Goal: Check status: Check status

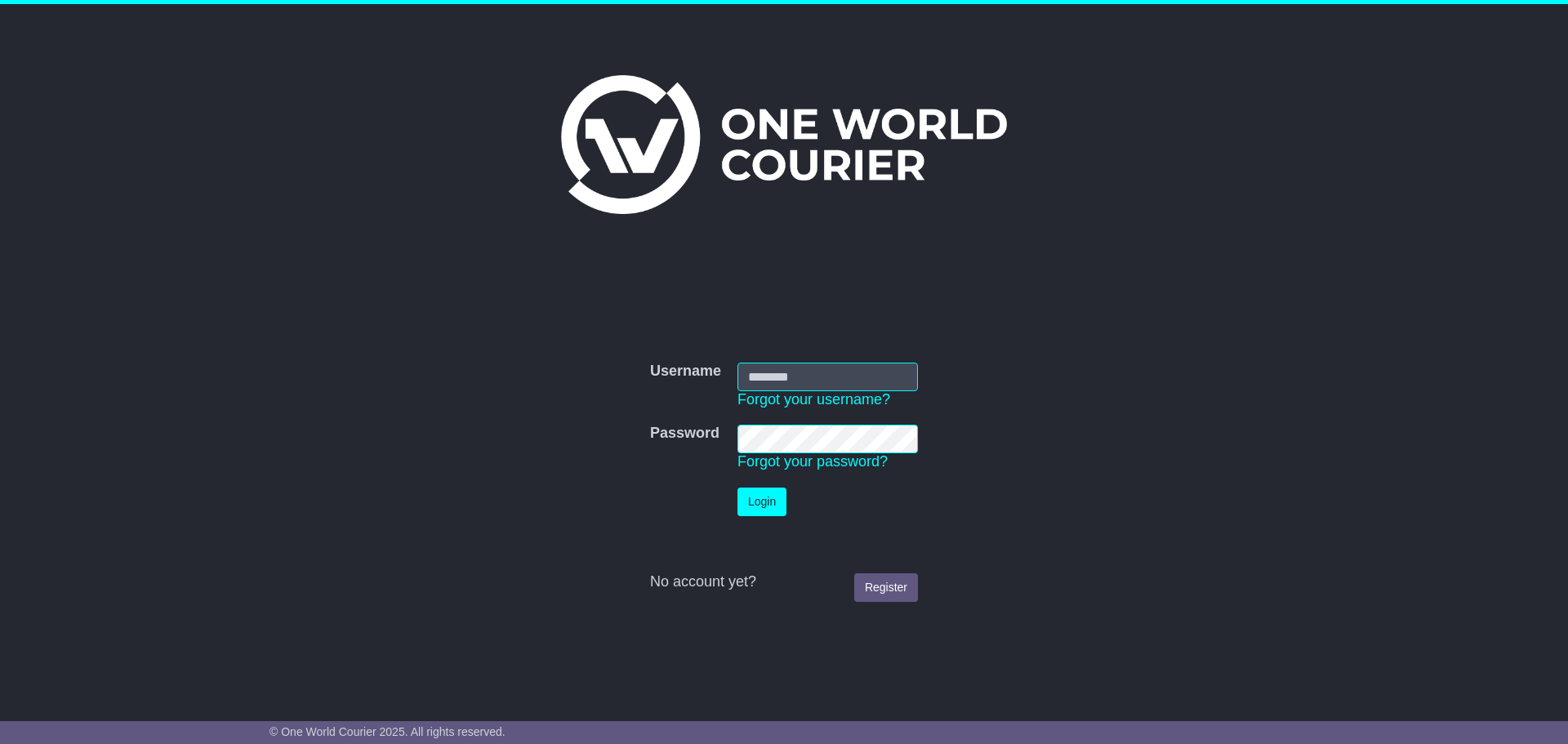
type input "**********"
click at [774, 500] on button "Login" at bounding box center [762, 502] width 49 height 29
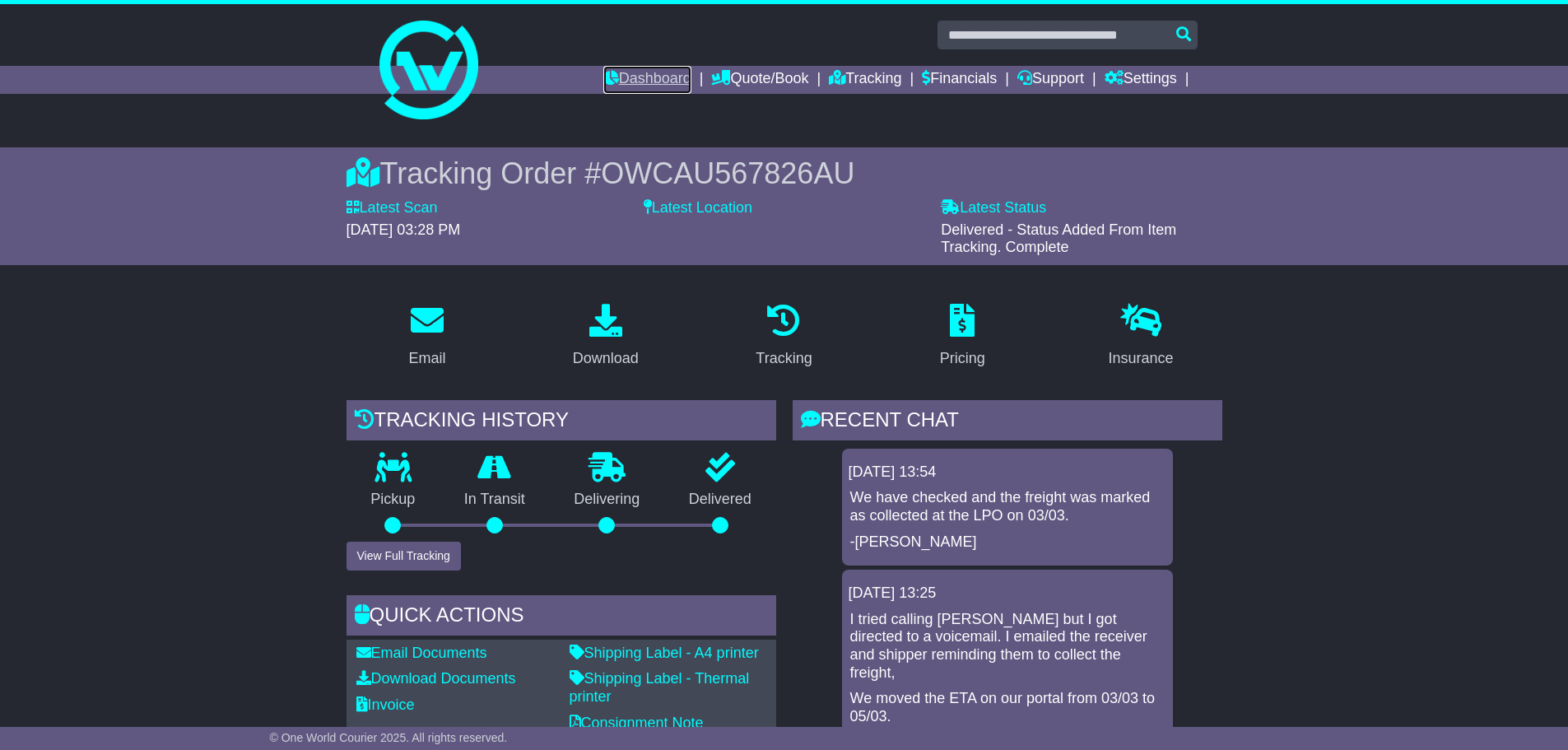
click at [639, 71] on link "Dashboard" at bounding box center [647, 80] width 89 height 28
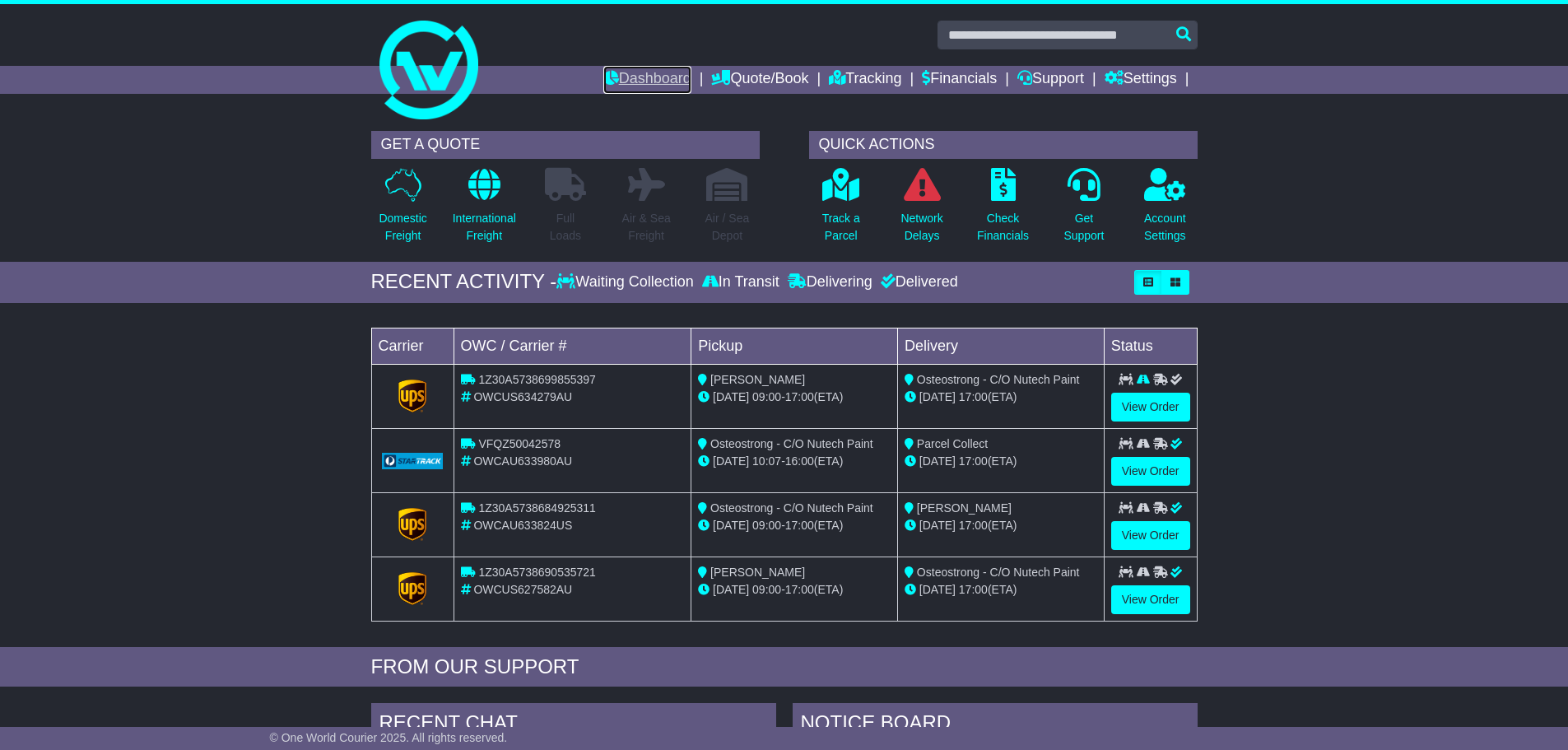
click at [659, 76] on link "Dashboard" at bounding box center [647, 80] width 89 height 28
click at [953, 76] on link "Financials" at bounding box center [959, 80] width 75 height 28
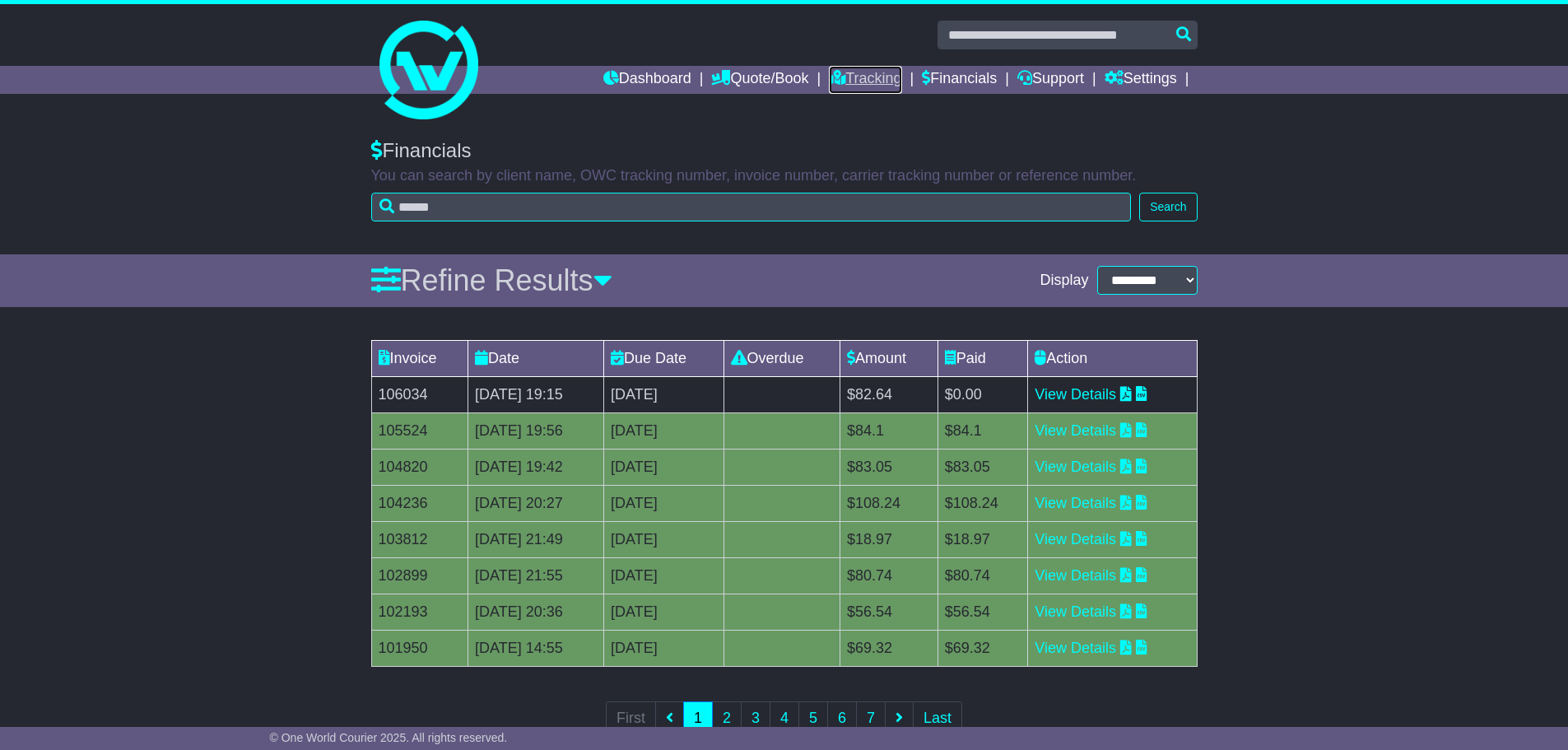
click at [869, 84] on link "Tracking" at bounding box center [865, 80] width 72 height 28
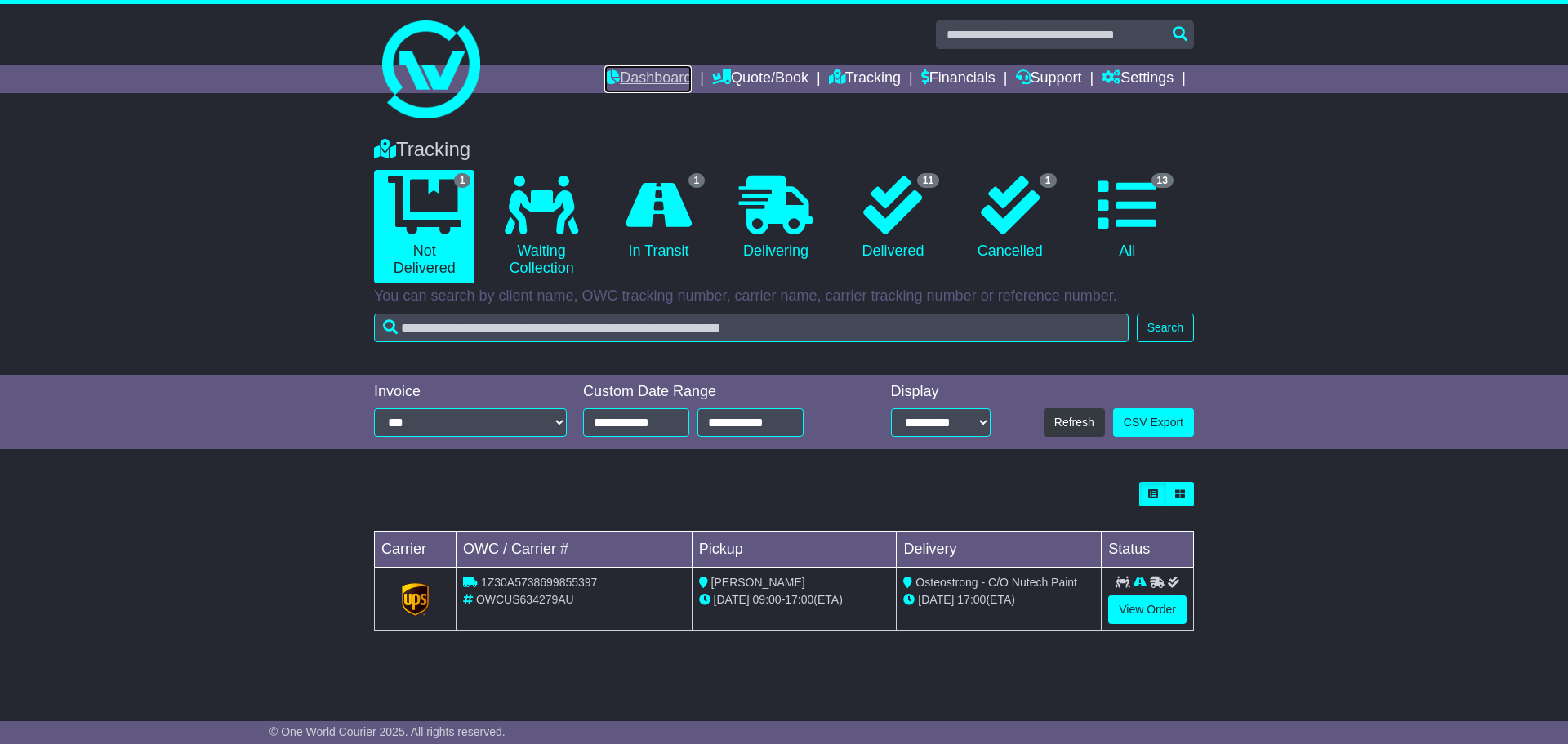
click at [635, 73] on link "Dashboard" at bounding box center [648, 79] width 88 height 28
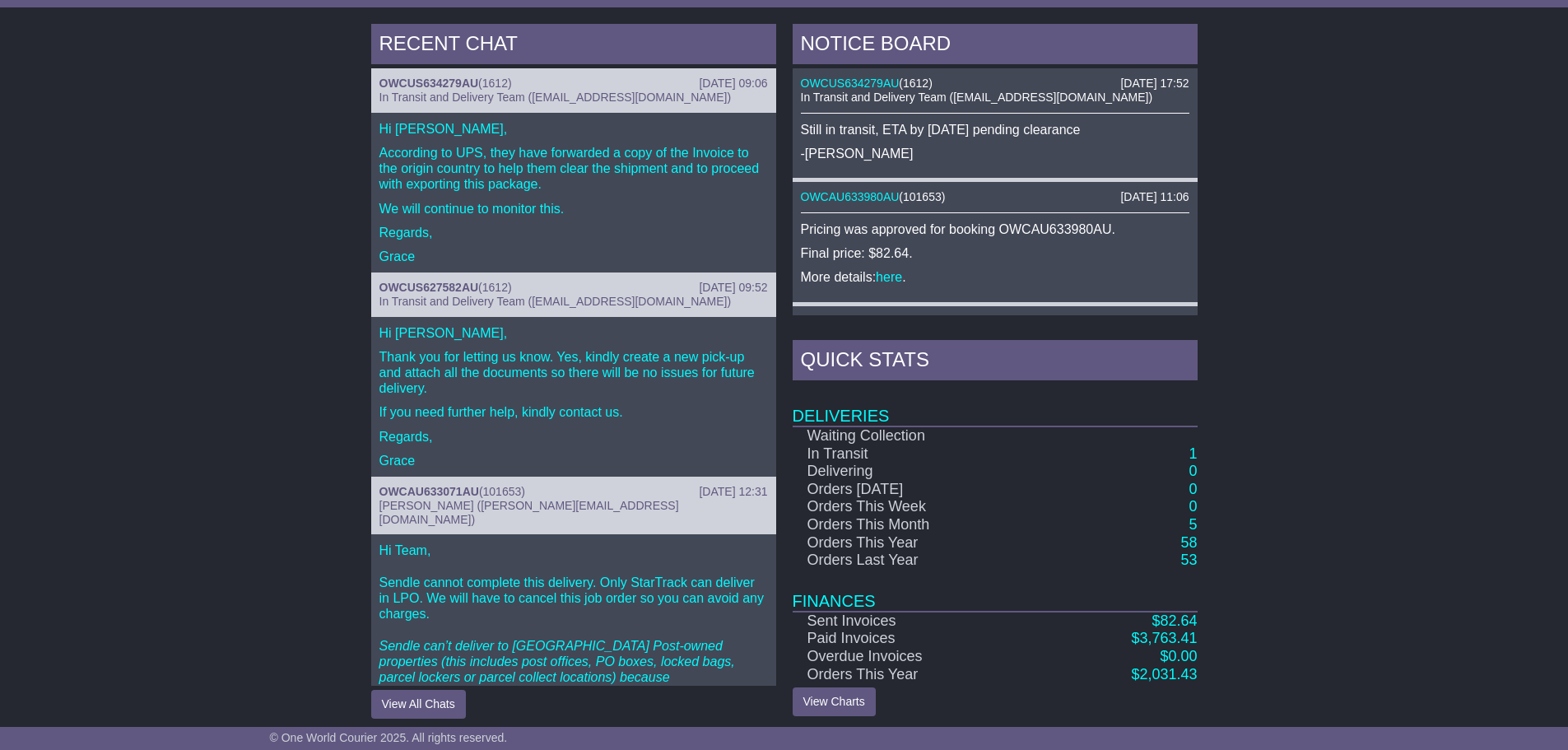
scroll to position [689, 0]
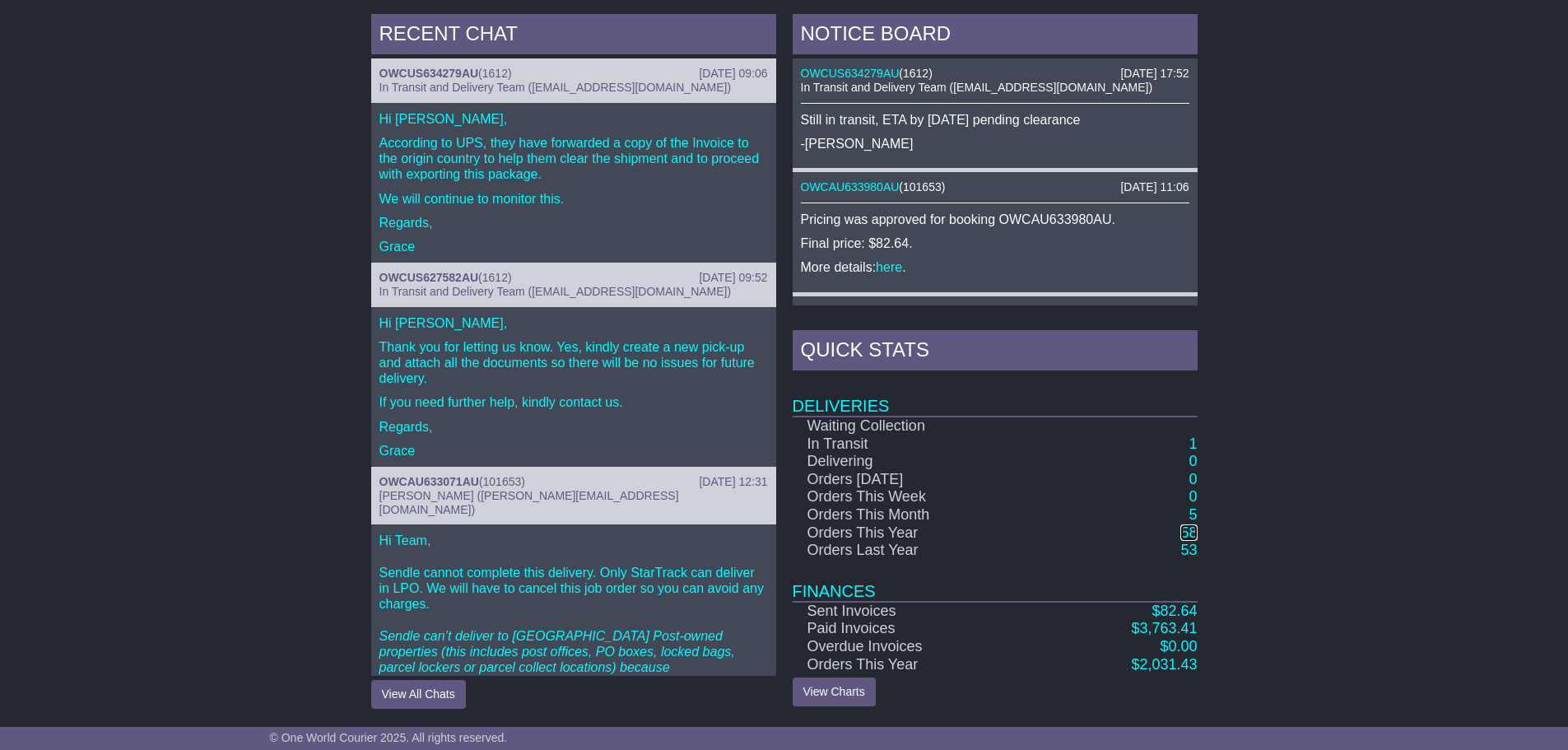
click at [1188, 534] on link "58" at bounding box center [1188, 532] width 17 height 17
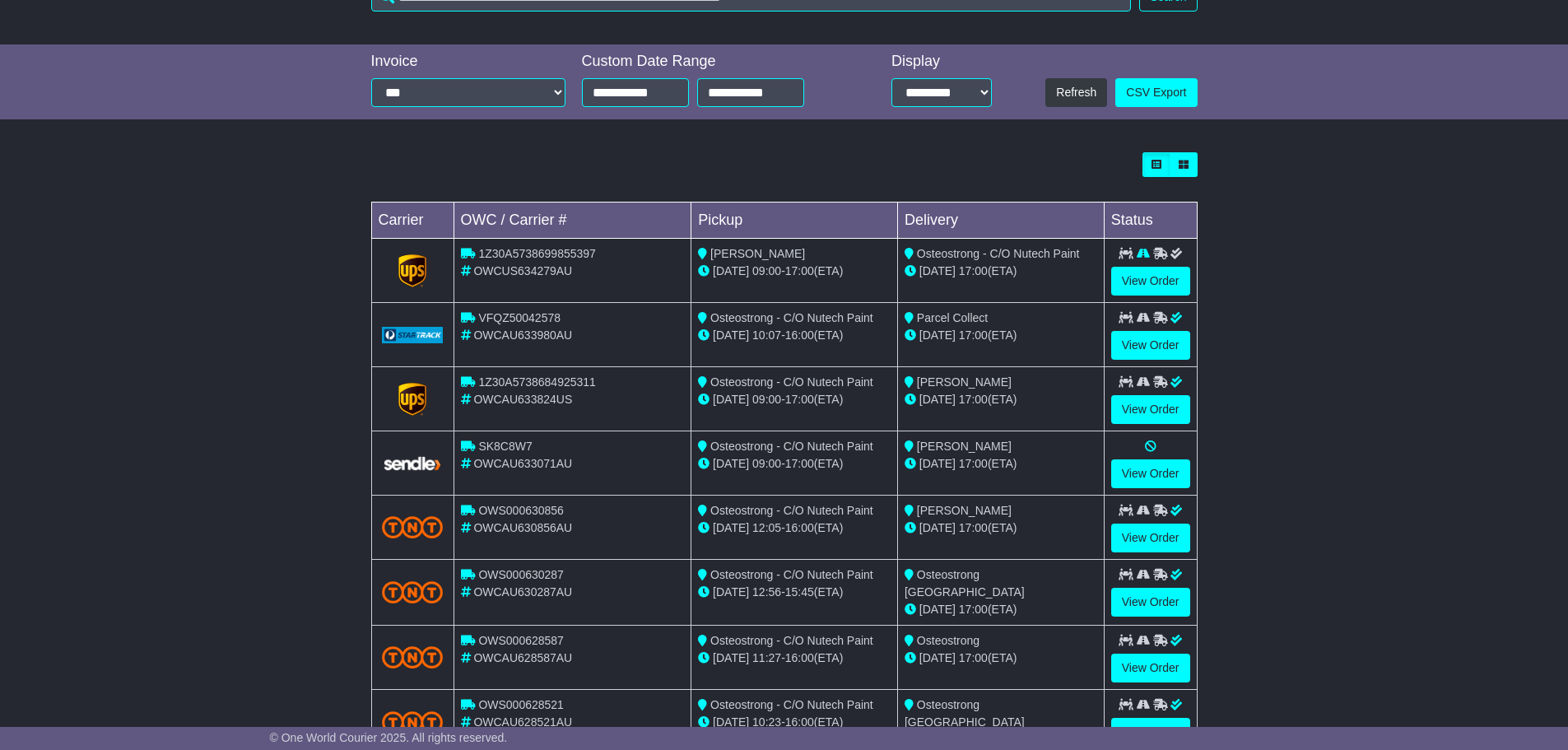
scroll to position [411, 0]
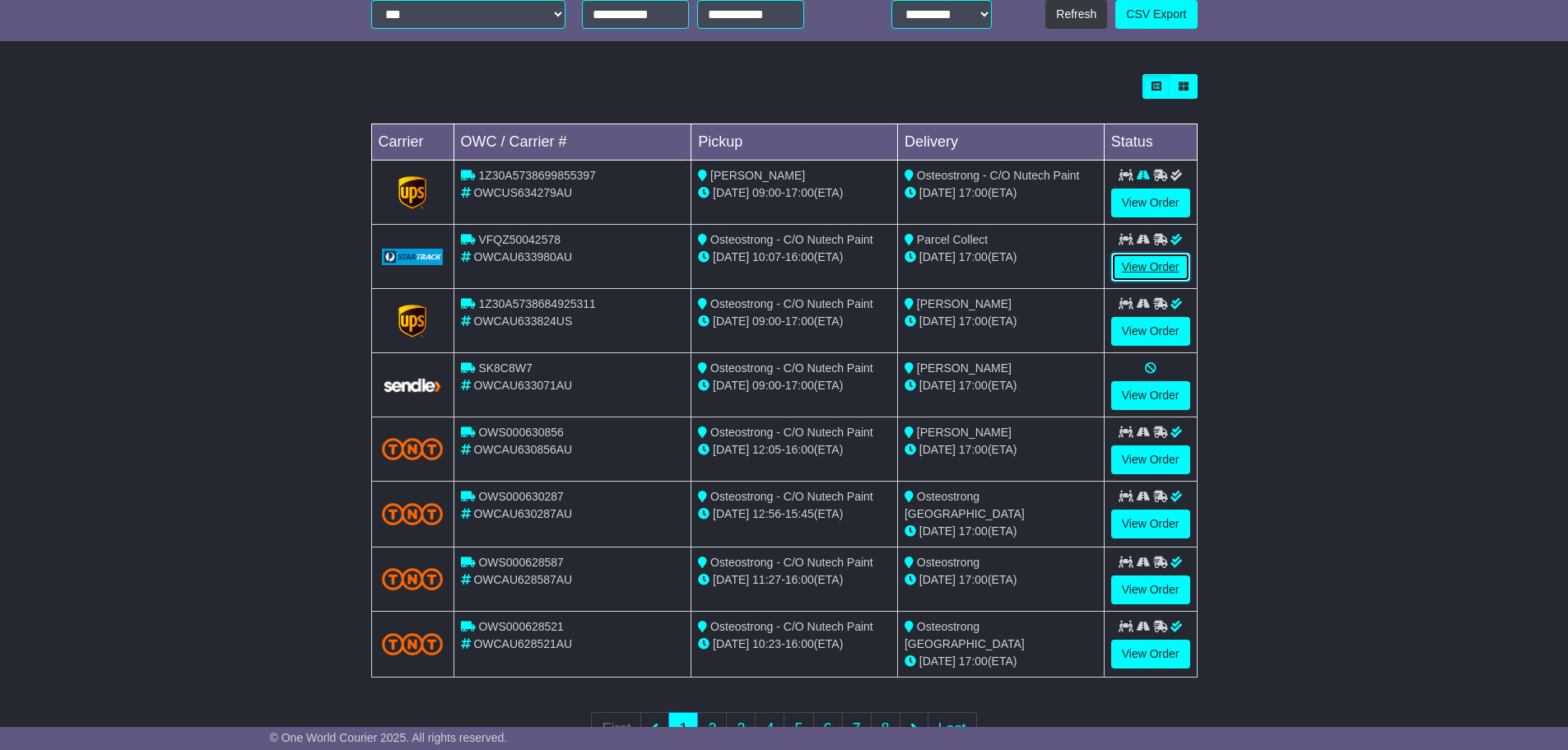
click at [1140, 269] on link "View Order" at bounding box center [1150, 268] width 79 height 29
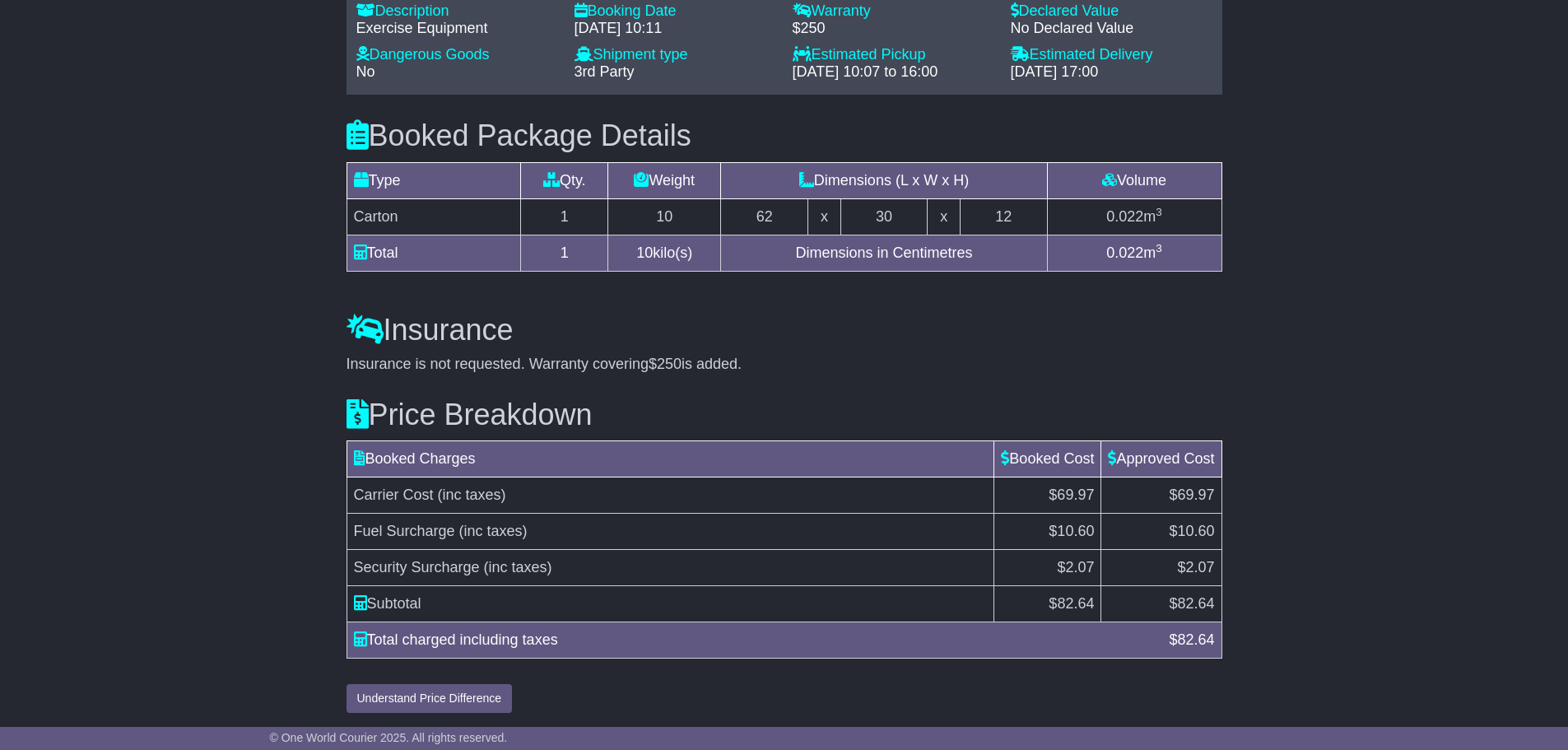
scroll to position [1248, 0]
